Goal: Navigation & Orientation: Find specific page/section

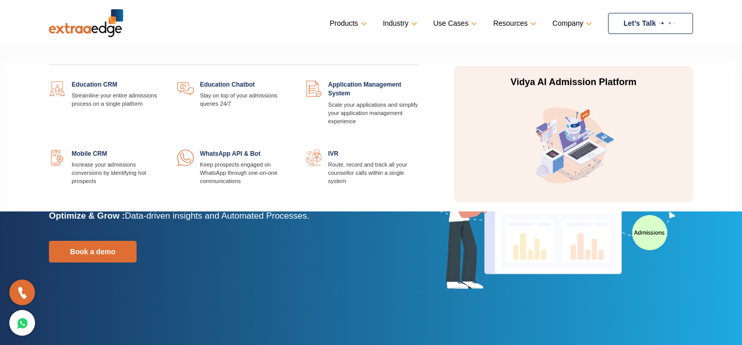
click at [162, 80] on link at bounding box center [162, 80] width 0 height 0
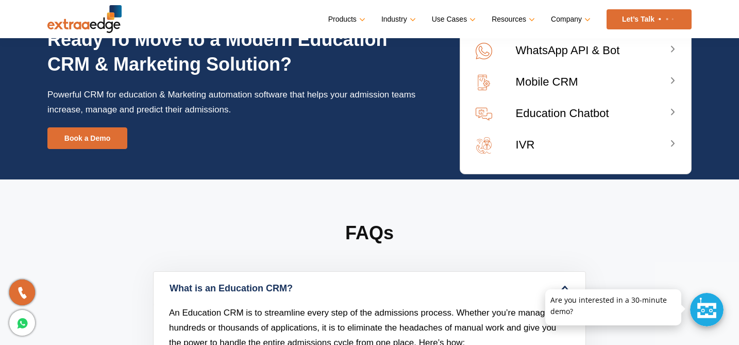
scroll to position [3872, 0]
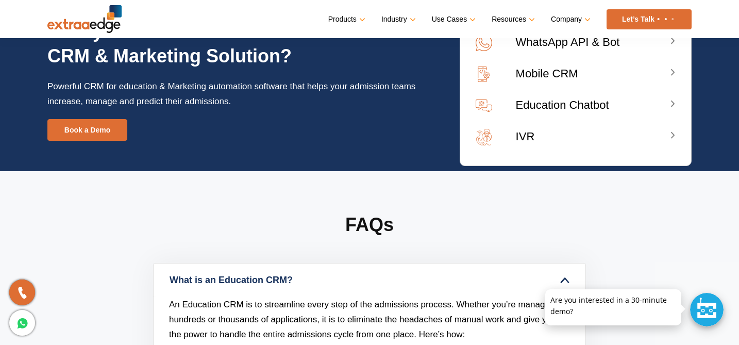
click at [98, 22] on img at bounding box center [84, 19] width 74 height 28
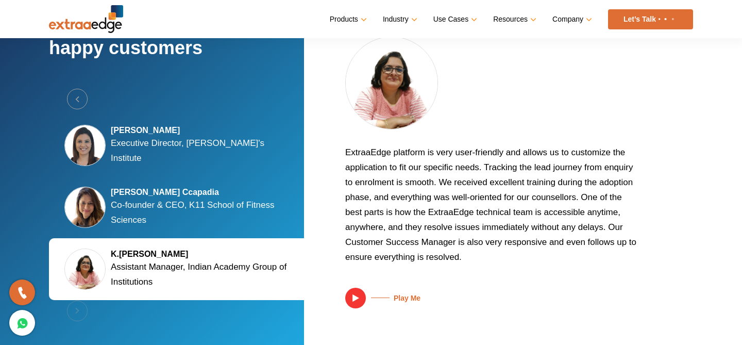
scroll to position [1965, 0]
